Goal: Information Seeking & Learning: Find specific fact

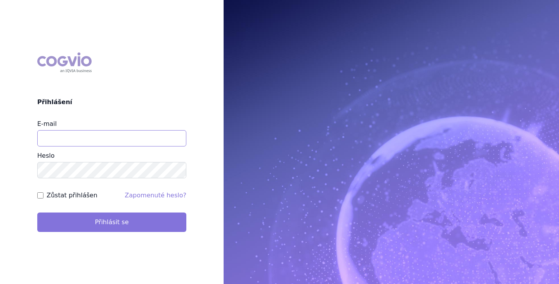
type input "[EMAIL_ADDRESS][DOMAIN_NAME]"
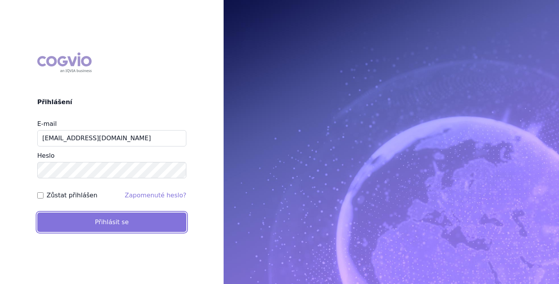
click at [113, 223] on button "Přihlásit se" at bounding box center [111, 222] width 149 height 19
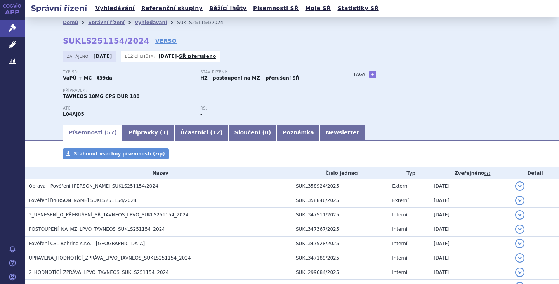
click at [135, 19] on li "Vyhledávání" at bounding box center [156, 23] width 42 height 12
click at [136, 22] on link "Vyhledávání" at bounding box center [151, 22] width 32 height 5
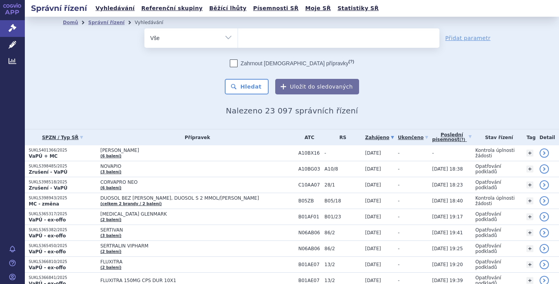
click at [226, 38] on select "Vše Spisová značka Typ SŘ Přípravek/SUKL kód Účastník/Držitel" at bounding box center [191, 36] width 93 height 17
select select "filter-procedure-type"
click at [145, 28] on select "Vše Spisová značka Typ SŘ Přípravek/SUKL kód Účastník/Držitel" at bounding box center [191, 36] width 93 height 17
click at [328, 36] on ul at bounding box center [339, 36] width 202 height 16
click at [238, 36] on select at bounding box center [238, 37] width 0 height 19
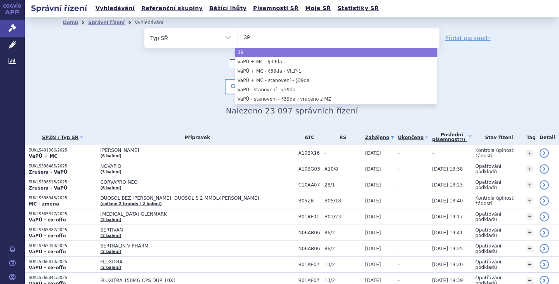
type input "39"
select select "39"
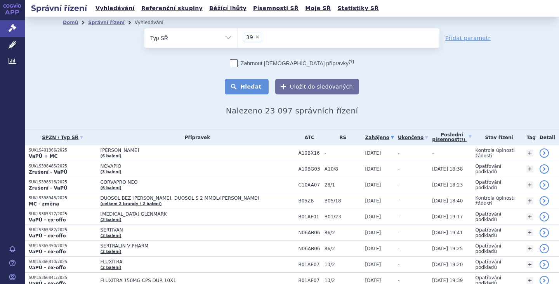
click at [244, 84] on button "Hledat" at bounding box center [247, 87] width 44 height 16
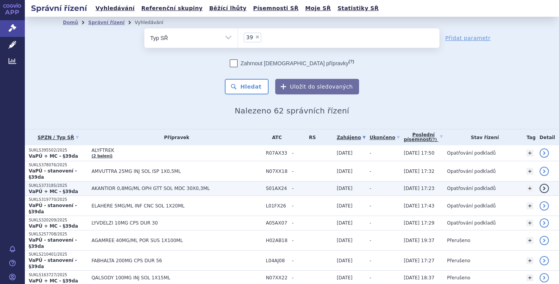
click at [125, 186] on span "AKANTIOR 0,8MG/ML OPH GTT SOL MDC 30X0,3ML" at bounding box center [177, 188] width 171 height 5
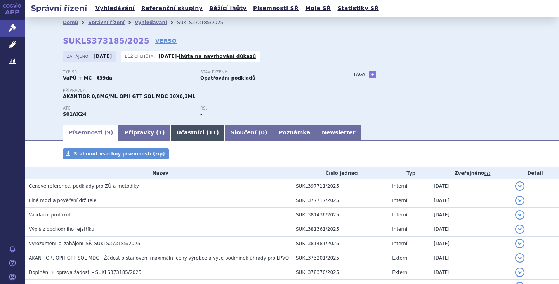
click at [171, 136] on link "Účastníci ( 11 )" at bounding box center [198, 133] width 54 height 16
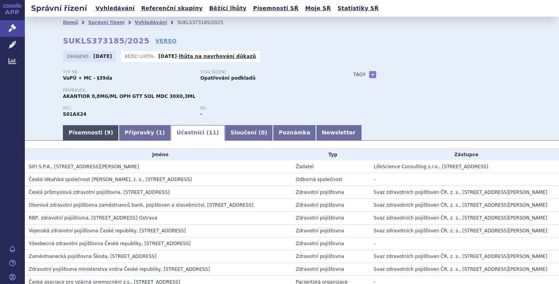
click at [89, 132] on link "Písemnosti ( 9 )" at bounding box center [91, 133] width 56 height 16
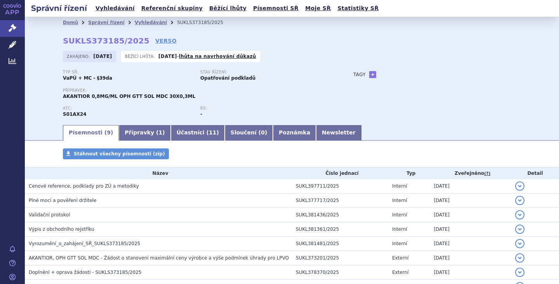
scroll to position [71, 0]
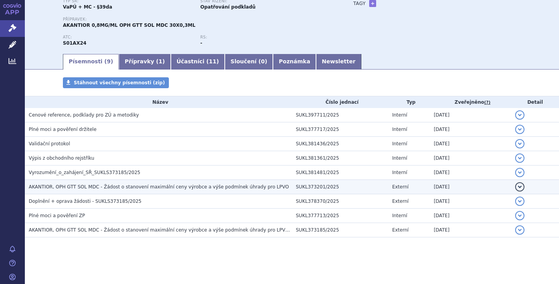
click at [234, 184] on span "AKANTIOR, OPH GTT SOL MDC - Žádost o stanovení maximální ceny výrobce a výše po…" at bounding box center [159, 186] width 260 height 5
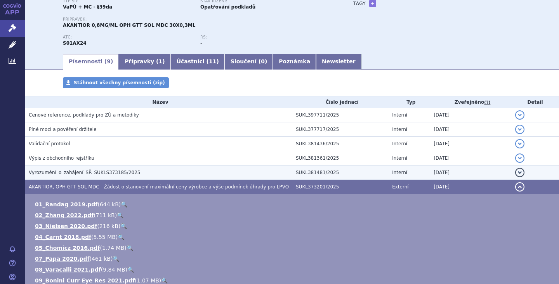
click at [96, 173] on span "Vyrozumění_o_zahájení_SŘ_SUKLS373185/2025" at bounding box center [84, 172] width 111 height 5
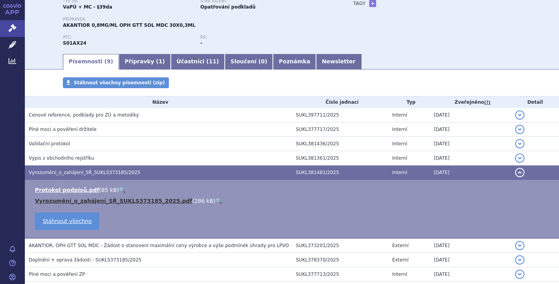
click at [109, 201] on link "Vyrozumění_o_zahájení_SŘ_SUKLS373185_2025.pdf" at bounding box center [113, 201] width 157 height 6
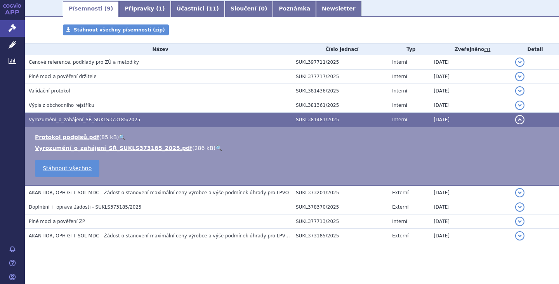
scroll to position [130, 0]
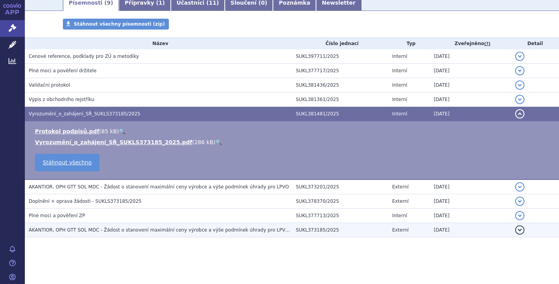
click at [163, 231] on span "AKANTIOR, OPH GTT SOL MDC - Žádost o stanovení maximální ceny výrobce a výše po…" at bounding box center [163, 229] width 269 height 5
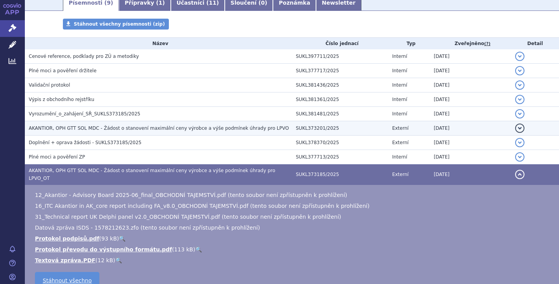
click at [108, 127] on span "AKANTIOR, OPH GTT SOL MDC - Žádost o stanovení maximální ceny výrobce a výše po…" at bounding box center [159, 127] width 260 height 5
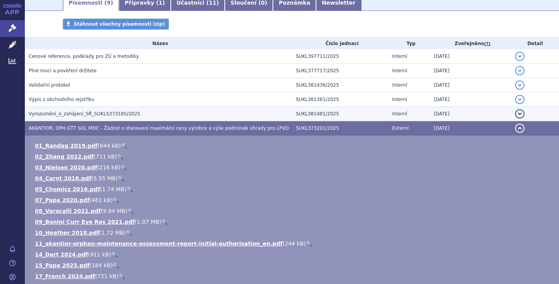
click at [80, 112] on span "Vyrozumění_o_zahájení_SŘ_SUKLS373185/2025" at bounding box center [84, 113] width 111 height 5
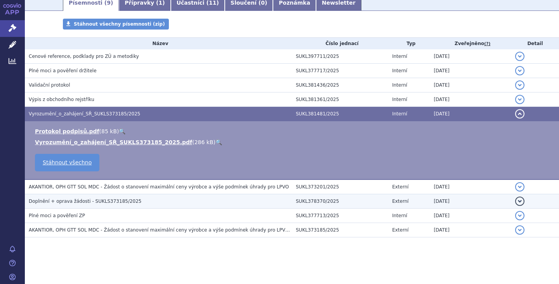
click at [78, 202] on span "Doplnění + oprava žádosti - SUKLS373185/2025" at bounding box center [85, 201] width 113 height 5
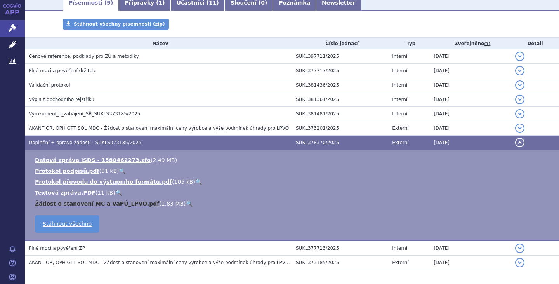
click at [78, 202] on link "Žádost o stanovení MC a VaPÚ_LPVO.pdf" at bounding box center [97, 203] width 124 height 6
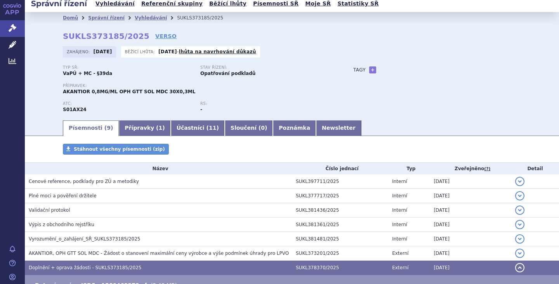
scroll to position [0, 0]
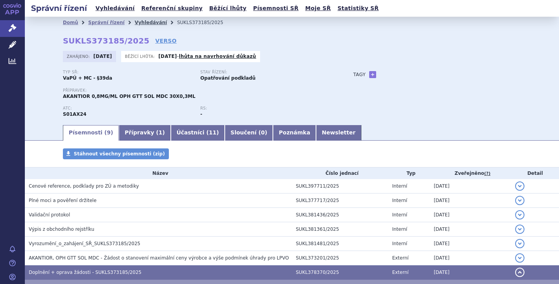
click at [140, 24] on link "Vyhledávání" at bounding box center [151, 22] width 32 height 5
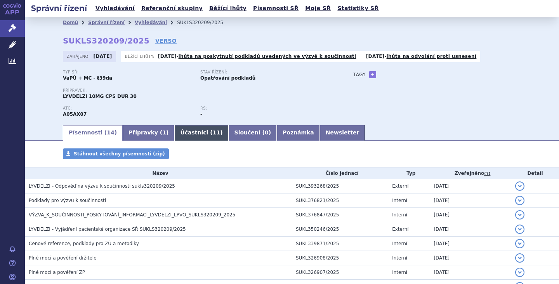
click at [174, 132] on link "Účastníci ( 11 )" at bounding box center [201, 133] width 54 height 16
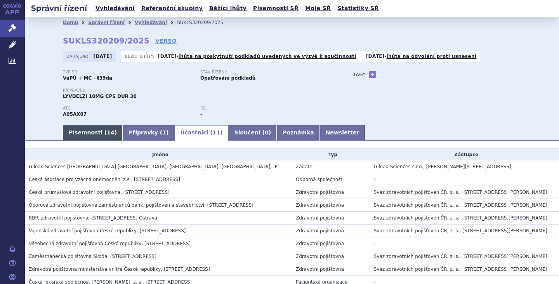
click at [93, 132] on link "Písemnosti ( 14 )" at bounding box center [93, 133] width 60 height 16
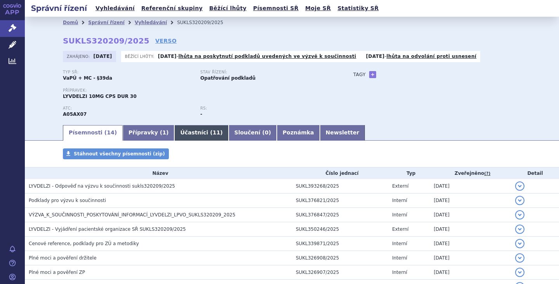
click at [185, 132] on link "Účastníci ( 11 )" at bounding box center [201, 133] width 54 height 16
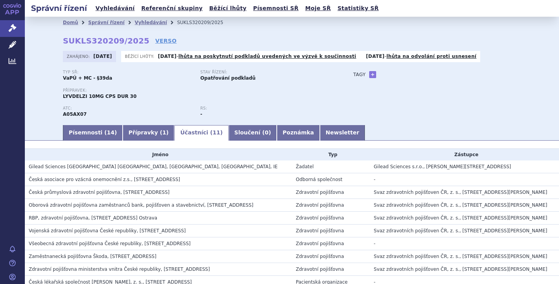
click at [185, 132] on link "Účastníci ( 11 )" at bounding box center [201, 133] width 54 height 16
click at [83, 125] on link "Písemnosti ( 14 )" at bounding box center [93, 133] width 60 height 16
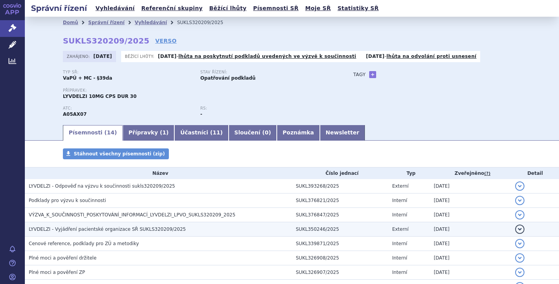
click at [150, 227] on span "LYVDELZI - Vyjádření pacientské organizace SŘ SUKLS320209/2025" at bounding box center [107, 228] width 157 height 5
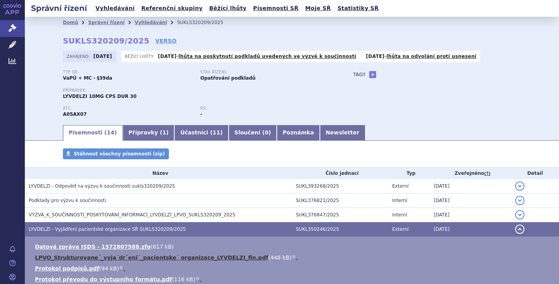
click at [185, 258] on link "LPVO_Strukturovane´_vyja´drˇeni´_pacientske´ organizace_LYVDELZI_fin.pdf" at bounding box center [151, 257] width 233 height 6
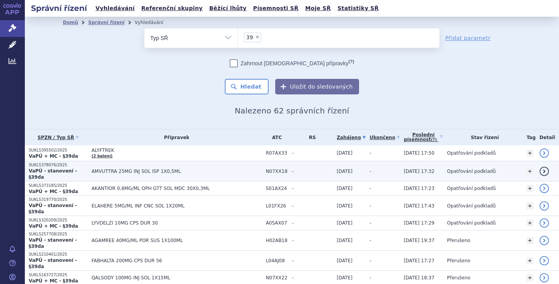
click at [64, 168] on strong "VaPÚ - stanovení - §39da" at bounding box center [53, 174] width 48 height 12
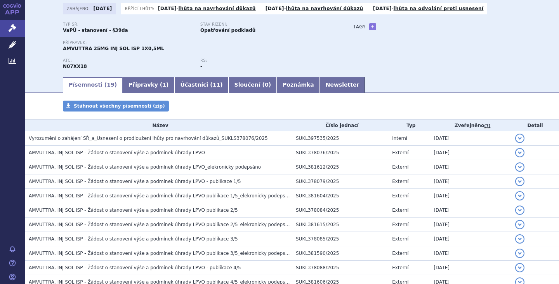
scroll to position [47, 0]
click at [183, 84] on link "Účastníci ( 11 )" at bounding box center [201, 86] width 54 height 16
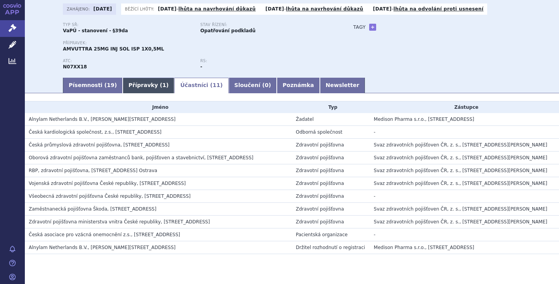
click at [131, 83] on link "Přípravky ( 1 )" at bounding box center [149, 86] width 52 height 16
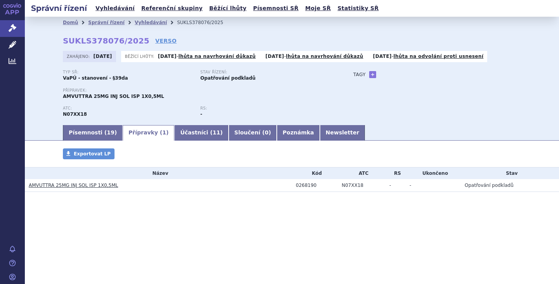
click at [63, 185] on link "AMVUTTRA 25MG INJ SOL ISP 1X0,5ML" at bounding box center [73, 185] width 89 height 5
click at [320, 133] on link "Newsletter" at bounding box center [342, 133] width 45 height 16
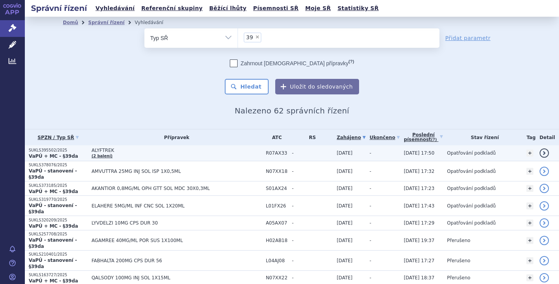
click at [103, 149] on span "ALYFTREK" at bounding box center [177, 150] width 171 height 5
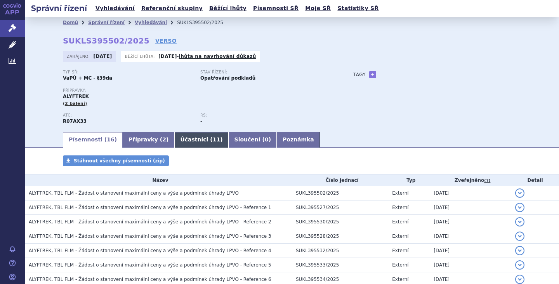
click at [174, 141] on link "Účastníci ( 11 )" at bounding box center [201, 140] width 54 height 16
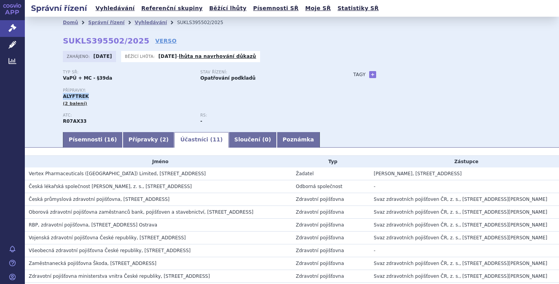
drag, startPoint x: 61, startPoint y: 97, endPoint x: 87, endPoint y: 95, distance: 26.5
click at [87, 95] on div "Přípravky: ALYFTREK (2 balení)" at bounding box center [200, 97] width 275 height 19
copy span "ALYFTREK"
